Goal: Navigation & Orientation: Go to known website

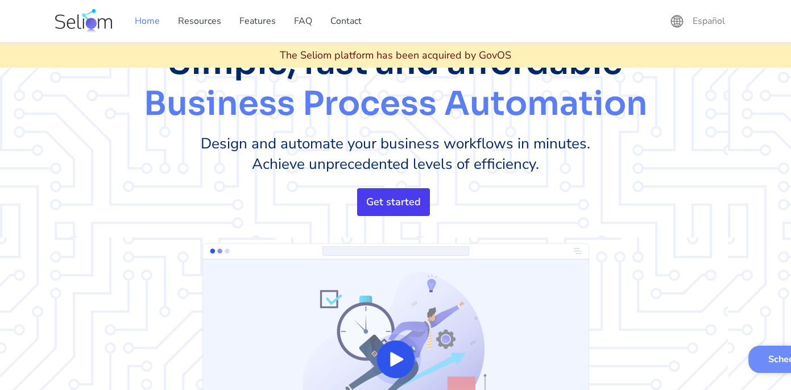
scroll to position [86, 0]
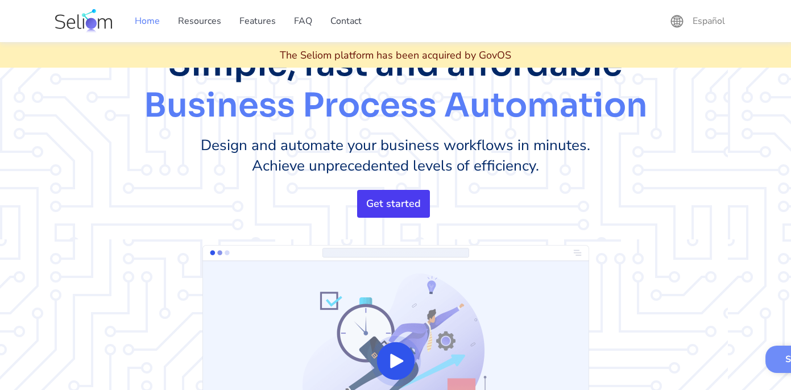
click at [233, 256] on img "open lightbox" at bounding box center [395, 361] width 387 height 232
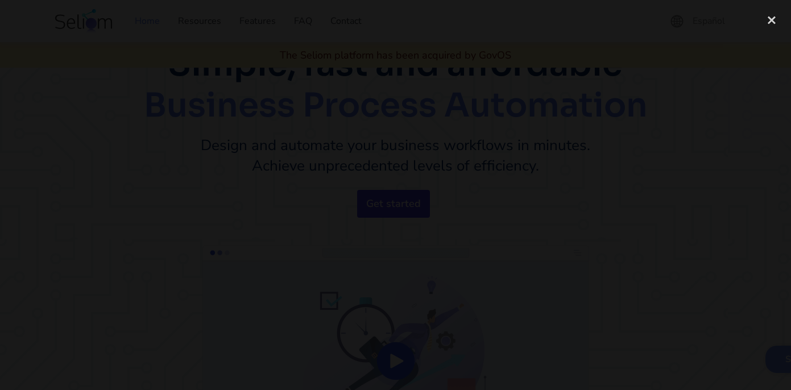
click at [695, 119] on div at bounding box center [395, 195] width 791 height 375
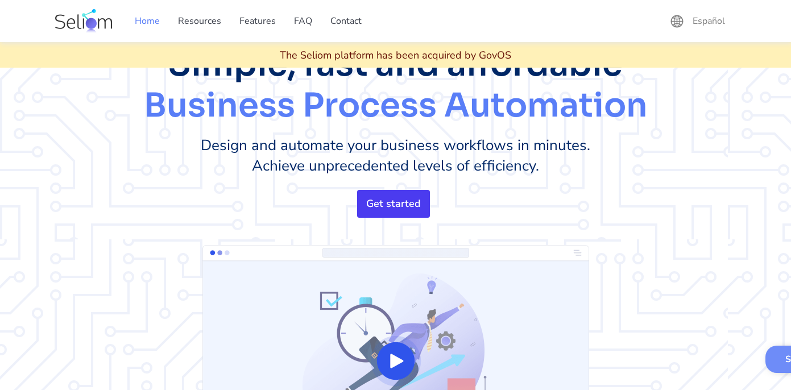
scroll to position [172, 0]
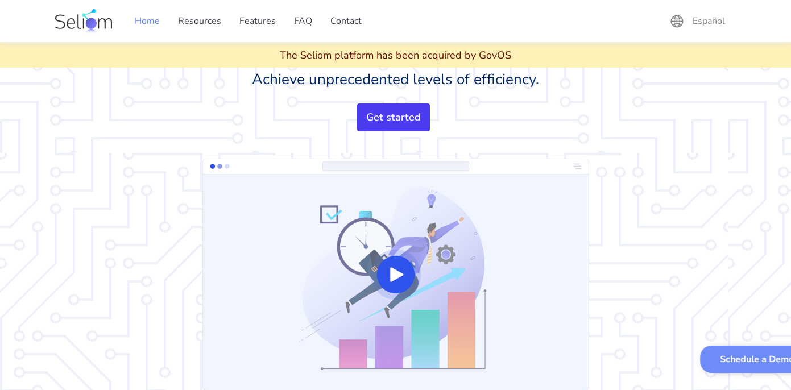
click at [414, 130] on link "Get started" at bounding box center [393, 117] width 73 height 28
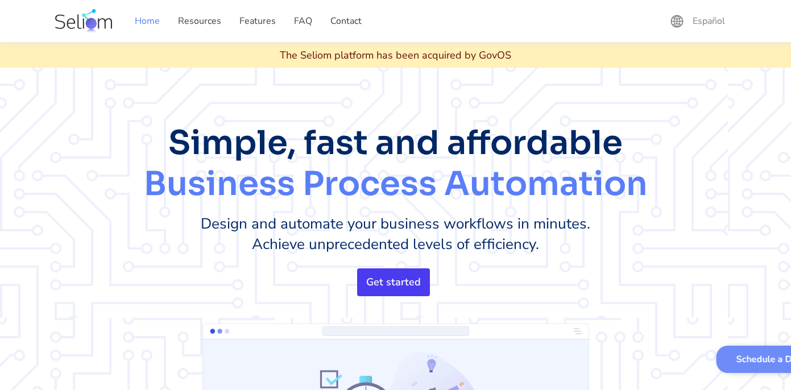
scroll to position [0, 0]
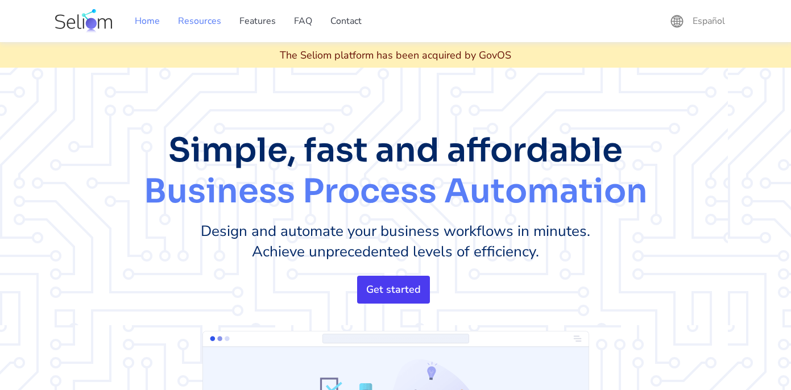
click at [208, 19] on link "Resources" at bounding box center [199, 21] width 61 height 32
